Goal: Navigation & Orientation: Find specific page/section

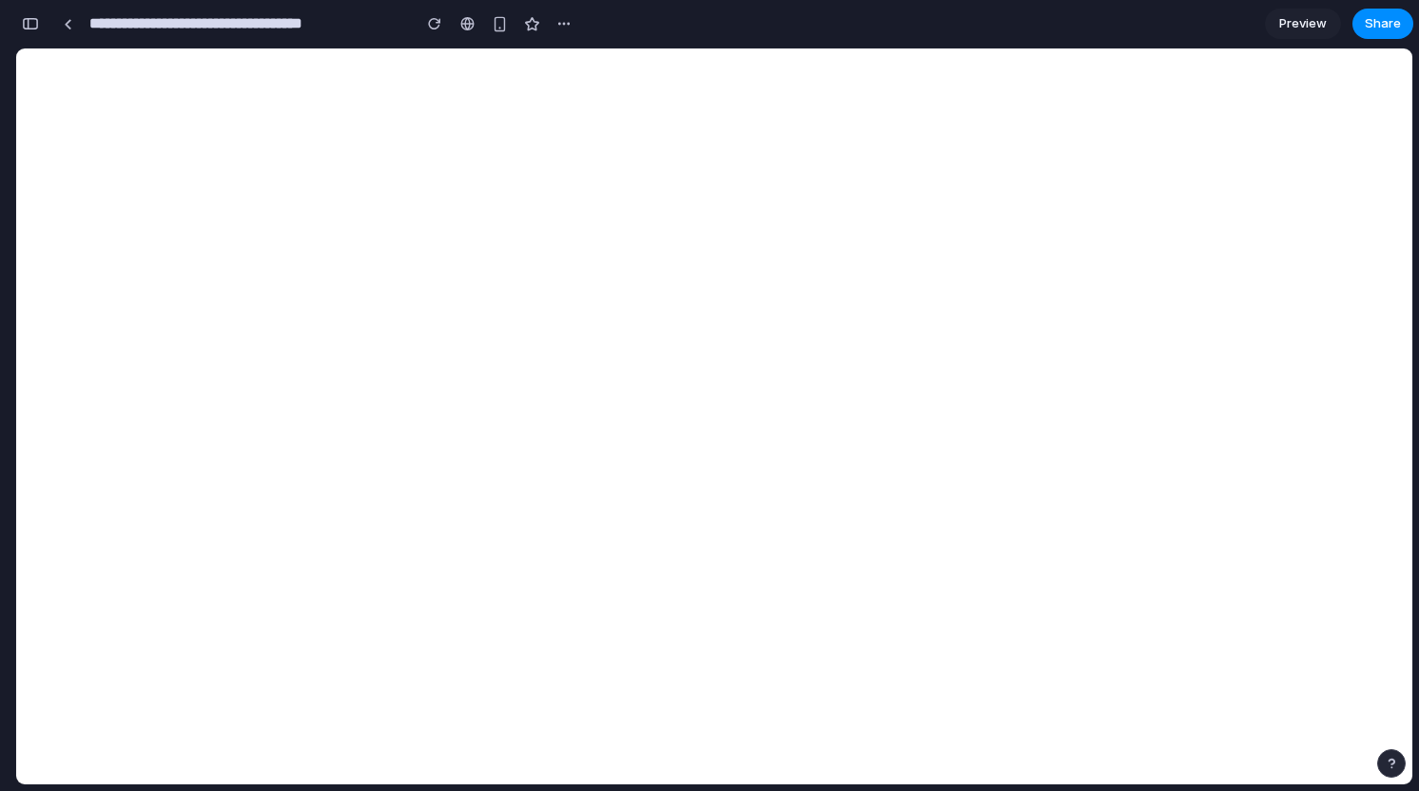
scroll to position [758, 0]
